Goal: Browse casually: Explore the website without a specific task or goal

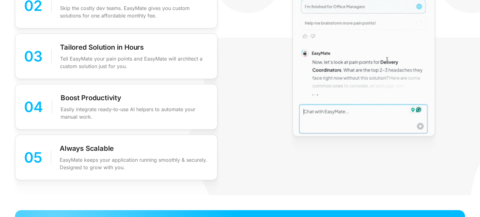
scroll to position [1894, 0]
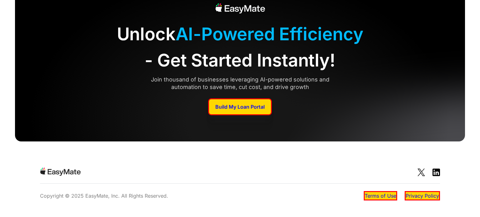
drag, startPoint x: 112, startPoint y: 130, endPoint x: 103, endPoint y: 128, distance: 9.0
click at [112, 130] on div "Unlock AI-Powered Efficiency - Get Started Instantly! Join thousand of business…" at bounding box center [240, 59] width 450 height 164
click at [99, 127] on div "Unlock AI-Powered Efficiency - Get Started Instantly! Join thousand of business…" at bounding box center [240, 59] width 450 height 164
click at [87, 101] on div "Unlock AI-Powered Efficiency - Get Started Instantly! Join thousand of business…" at bounding box center [240, 59] width 450 height 164
click at [86, 123] on div "Unlock AI-Powered Efficiency - Get Started Instantly! Join thousand of business…" at bounding box center [240, 59] width 450 height 164
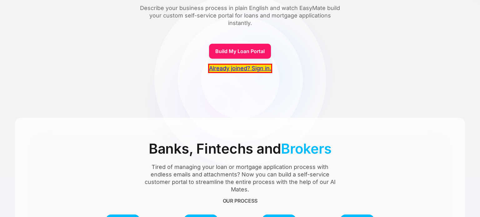
scroll to position [110, 0]
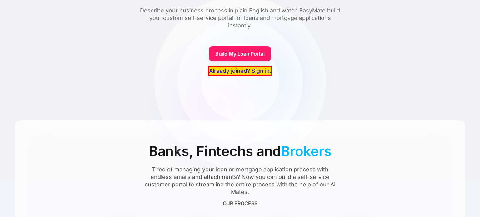
click at [141, 103] on div "Meet EasyMate Automate Your Loan Application Process with Your AI Mates Describ…" at bounding box center [240, 120] width 450 height 425
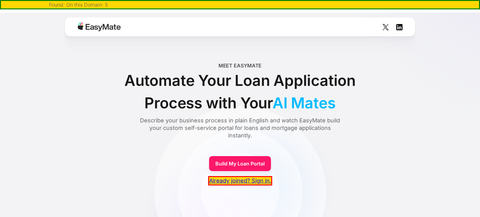
drag, startPoint x: 83, startPoint y: 65, endPoint x: 64, endPoint y: 30, distance: 39.8
click at [83, 65] on div "Meet EasyMate Automate Your Loan Application Process with Your AI Mates Describ…" at bounding box center [240, 100] width 450 height 77
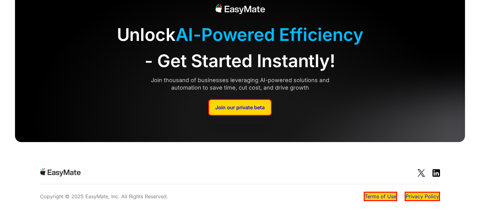
scroll to position [1585, 0]
click at [157, 34] on div "Unlock AI-Powered Efficiency - Get Started Instantly!" at bounding box center [239, 47] width 435 height 52
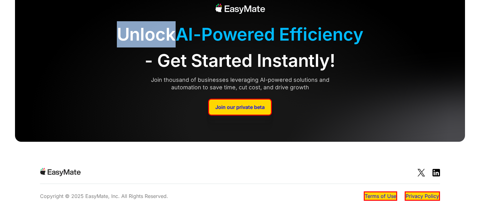
click at [157, 34] on div "Unlock AI-Powered Efficiency - Get Started Instantly!" at bounding box center [239, 47] width 435 height 52
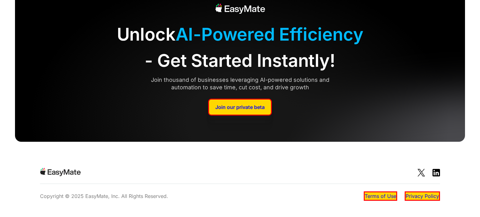
click at [88, 52] on div "Unlock AI-Powered Efficiency - Get Started Instantly!" at bounding box center [239, 47] width 435 height 52
click at [75, 90] on div "Unlock AI-Powered Efficiency - Get Started Instantly! Join thousand of business…" at bounding box center [240, 60] width 450 height 164
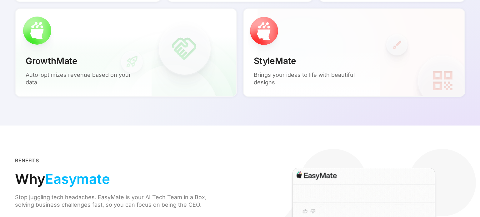
click at [75, 90] on div "GrowthMate Auto-optimizes revenue based on your data" at bounding box center [84, 70] width 136 height 52
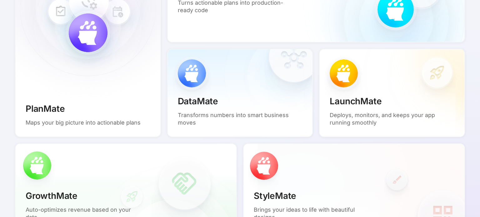
scroll to position [589, 0]
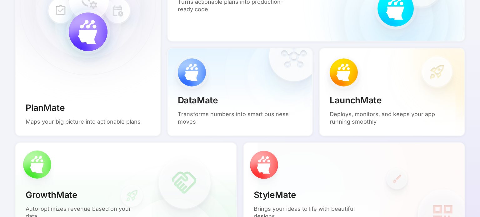
click at [55, 104] on p "PlanMate" at bounding box center [45, 107] width 39 height 13
click at [78, 102] on div "PlanMate Maps your big picture into actionable plans" at bounding box center [84, 113] width 136 height 44
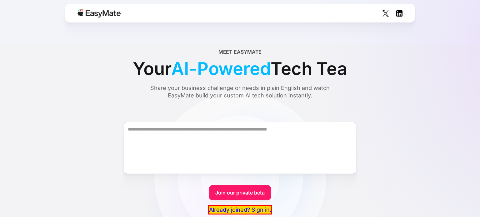
scroll to position [0, 0]
